Goal: Task Accomplishment & Management: Use online tool/utility

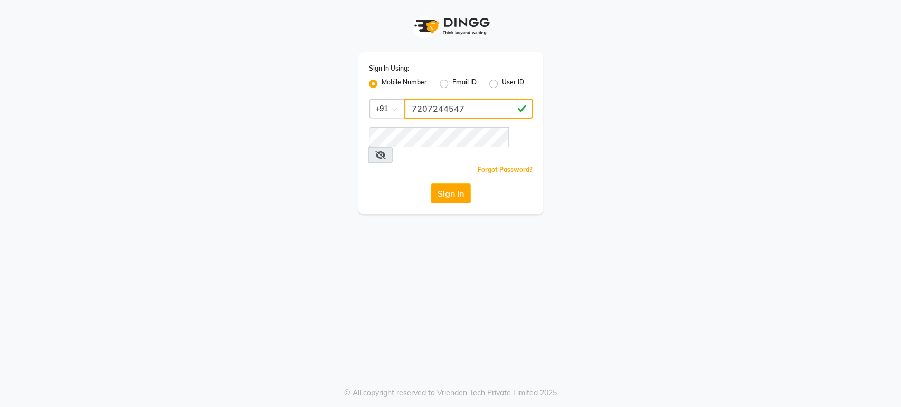
type input "7207244547"
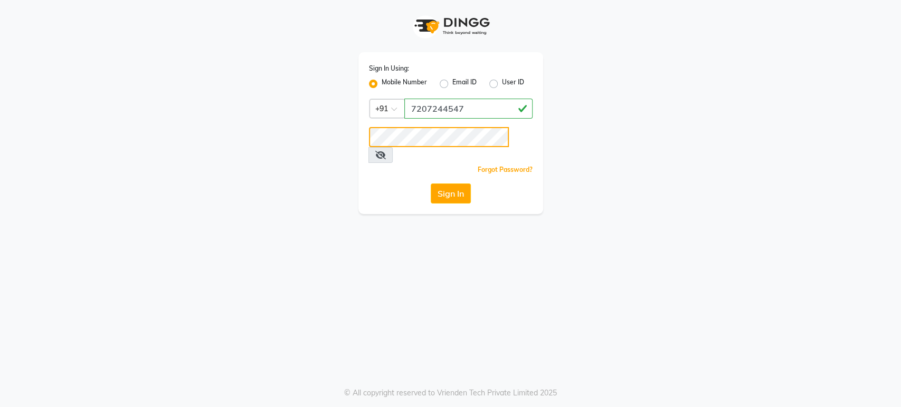
click at [431, 184] on button "Sign In" at bounding box center [451, 194] width 40 height 20
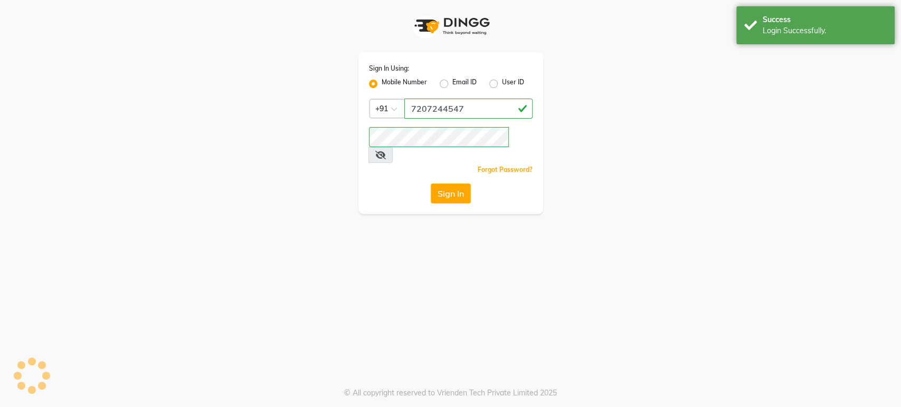
select select "service"
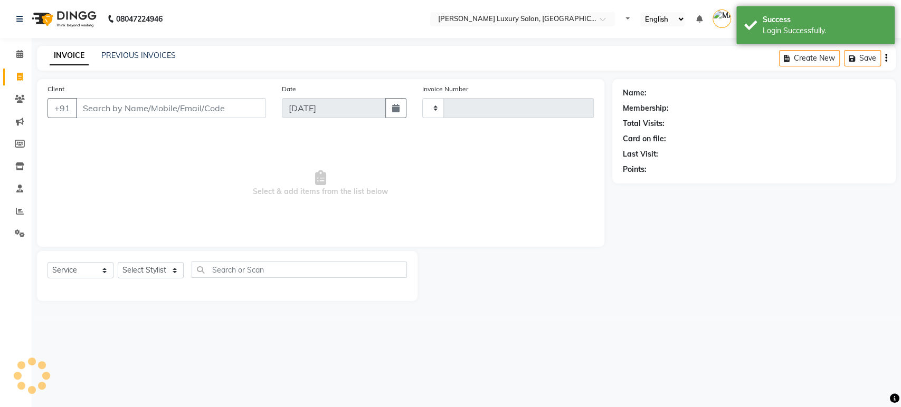
type input "4402"
select select "4712"
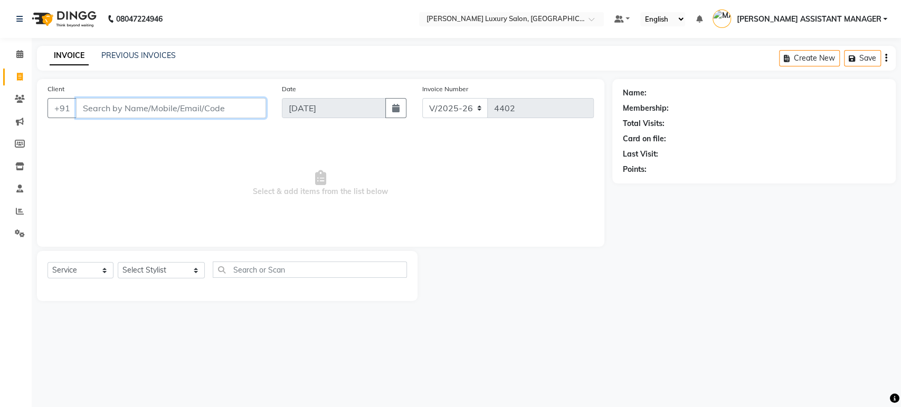
click at [119, 105] on input "Client" at bounding box center [171, 108] width 190 height 20
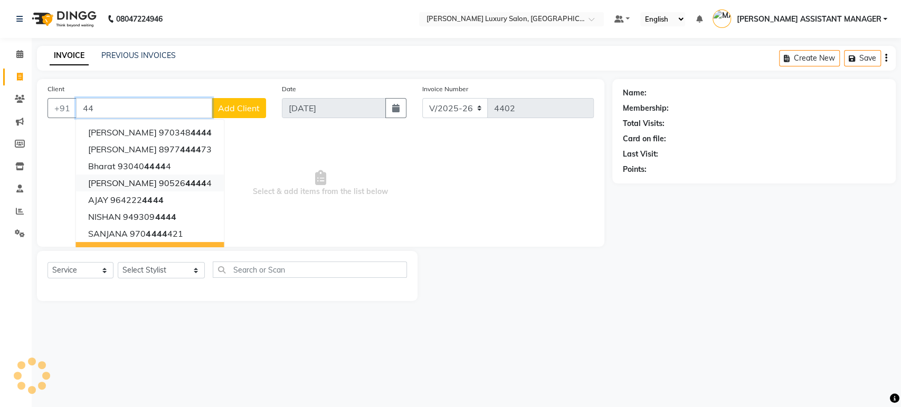
type input "4"
